Goal: Find specific page/section: Find specific page/section

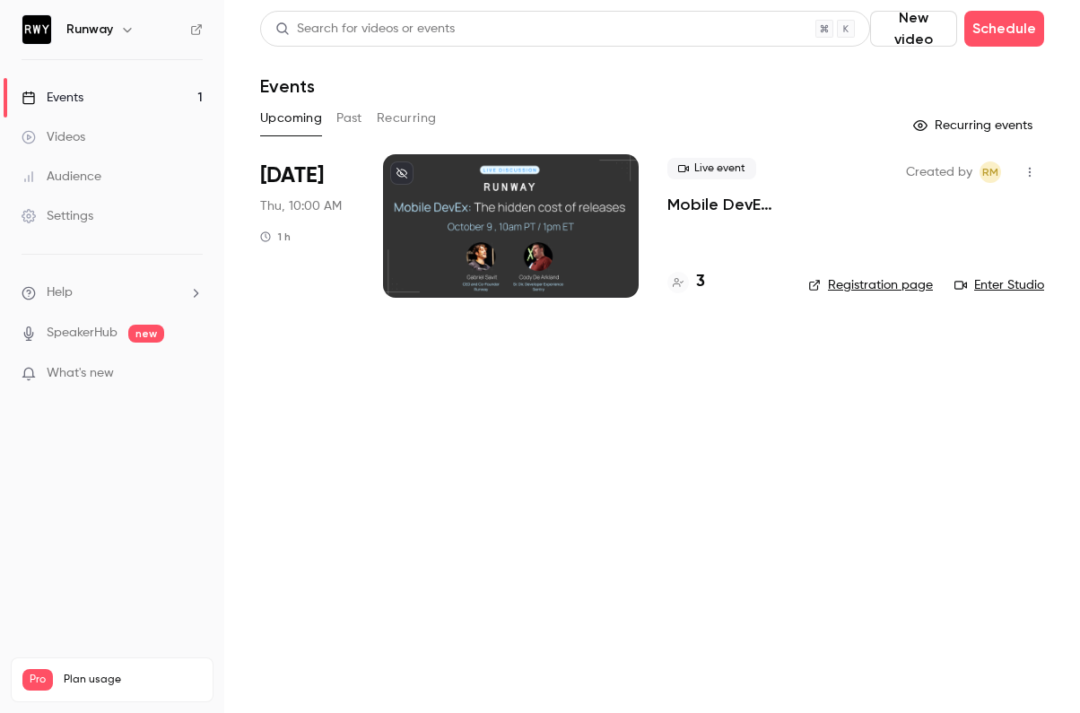
click at [446, 427] on main "Search for videos or events New video Schedule Events Upcoming Past Recurring R…" at bounding box center [652, 356] width 856 height 713
click at [354, 118] on button "Past" at bounding box center [349, 118] width 26 height 29
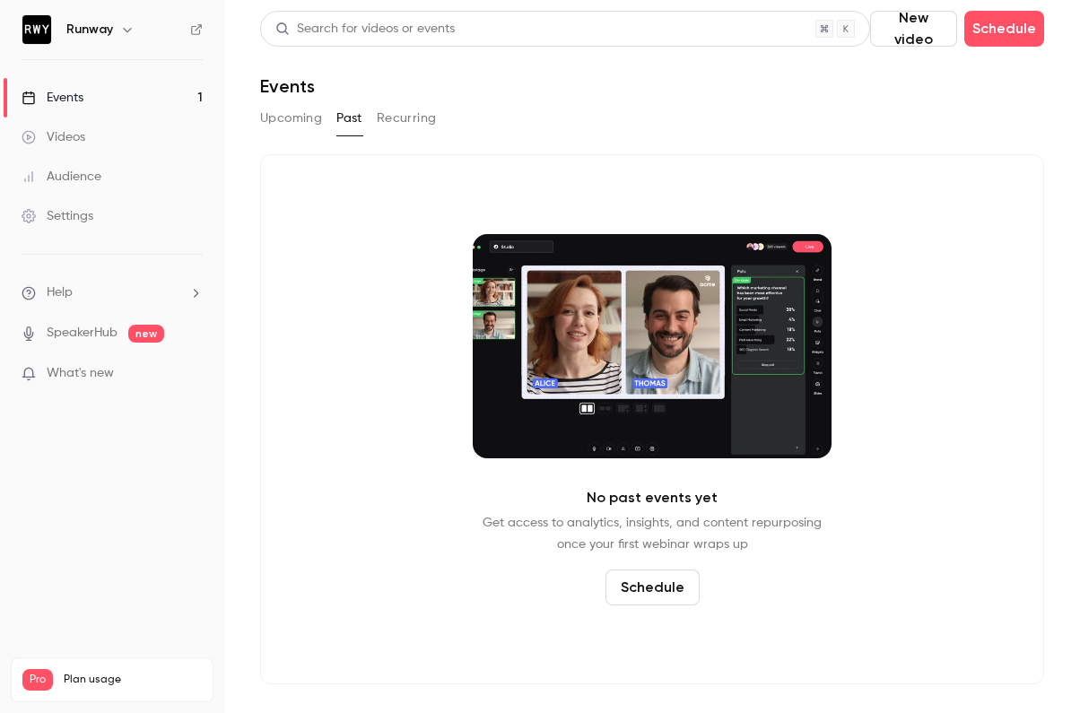
click at [898, 79] on div "Events" at bounding box center [652, 86] width 784 height 22
